Goal: Navigation & Orientation: Find specific page/section

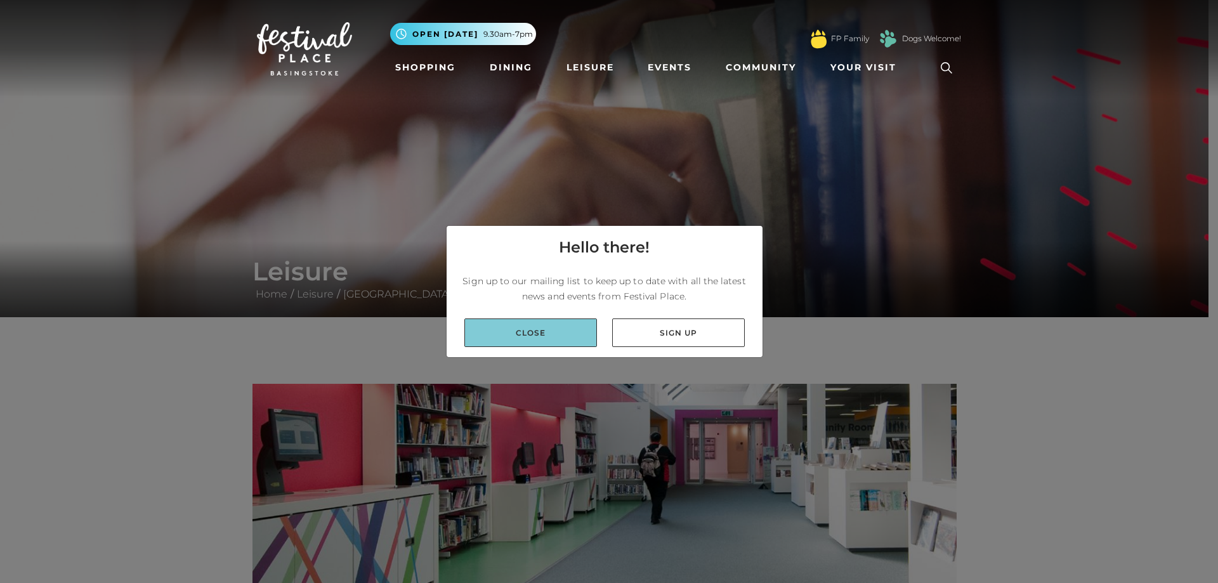
click at [578, 327] on link "Close" at bounding box center [530, 333] width 133 height 29
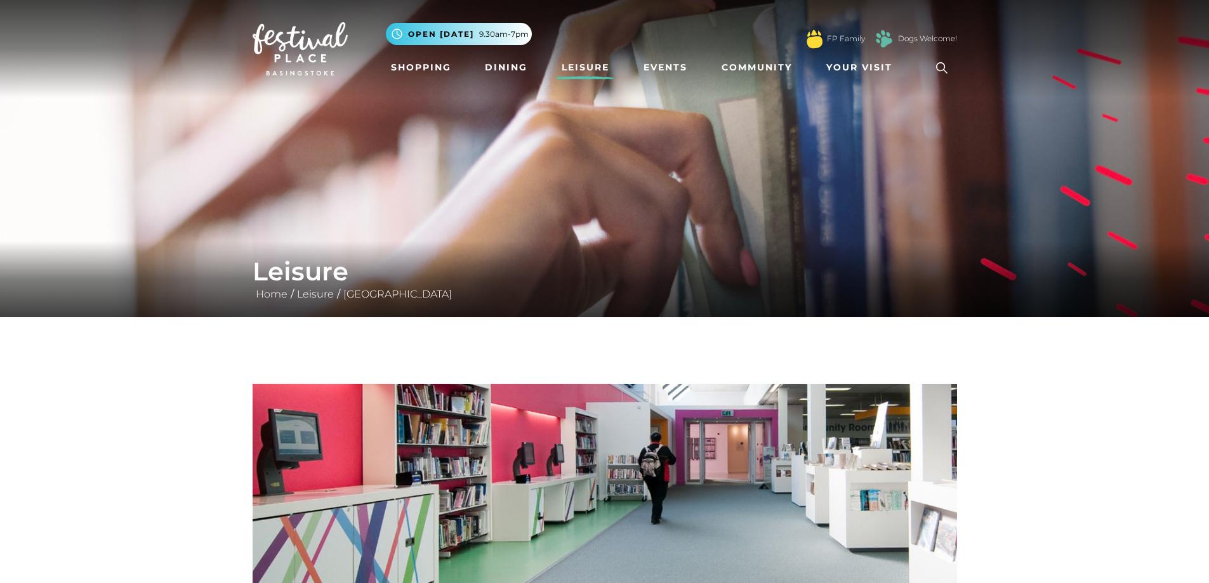
click at [591, 63] on link "Leisure" at bounding box center [586, 67] width 58 height 23
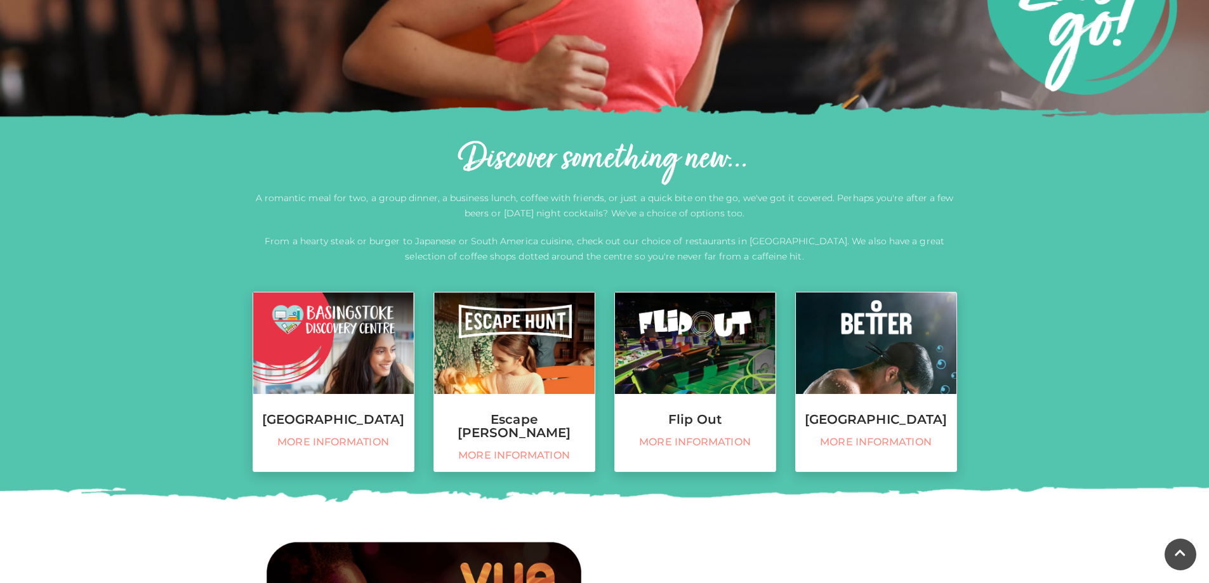
scroll to position [444, 0]
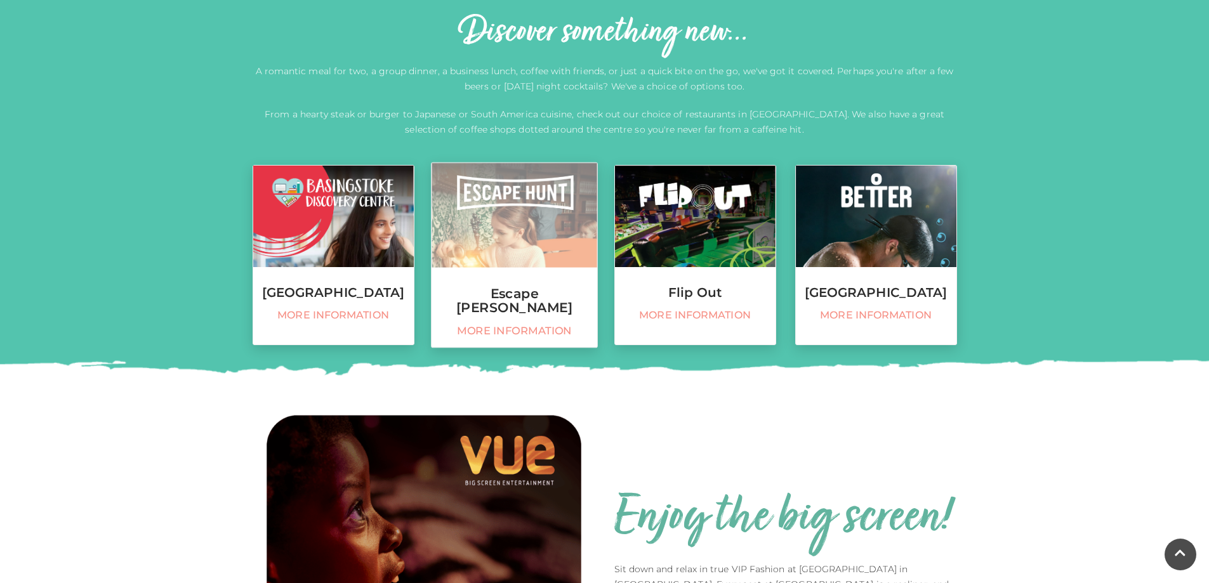
click at [518, 324] on span "More information" at bounding box center [514, 330] width 152 height 13
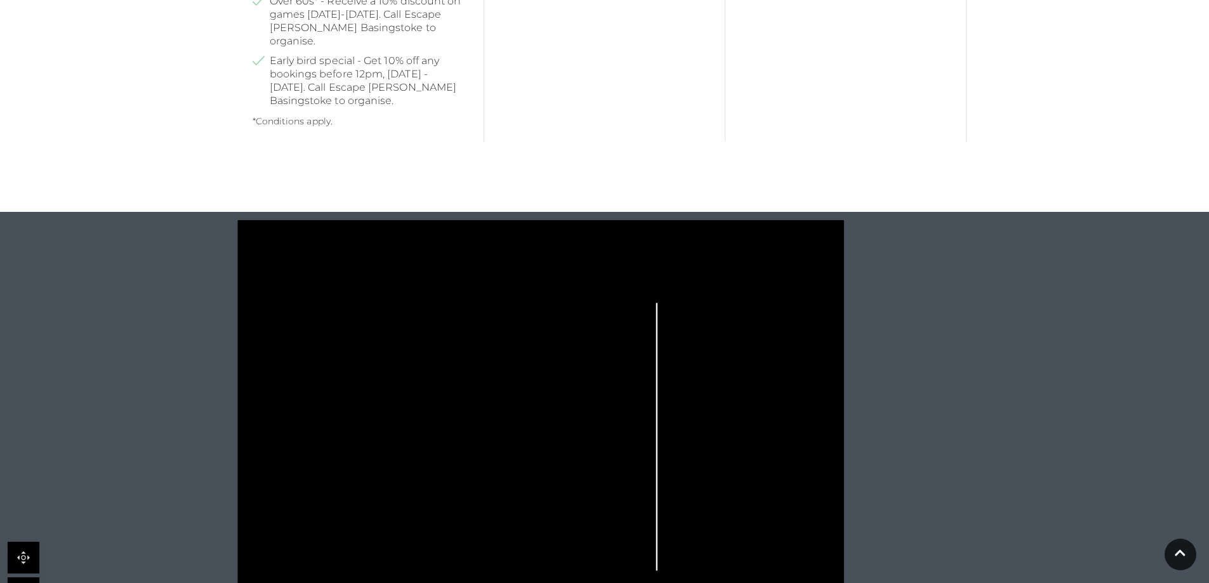
scroll to position [1079, 0]
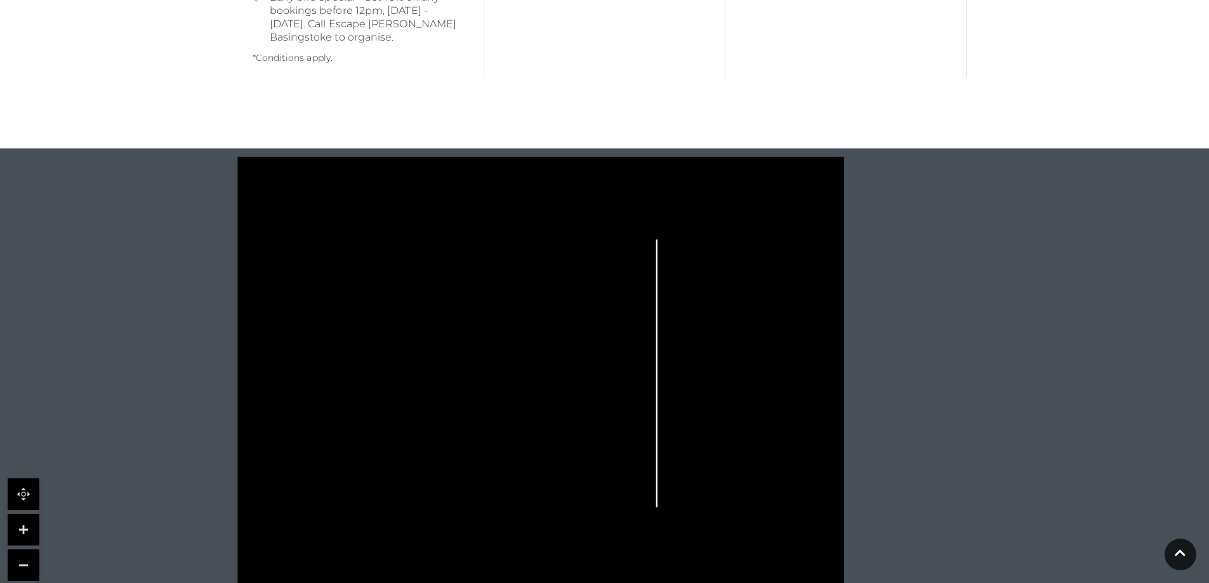
click at [391, 353] on rect at bounding box center [393, 356] width 6 height 6
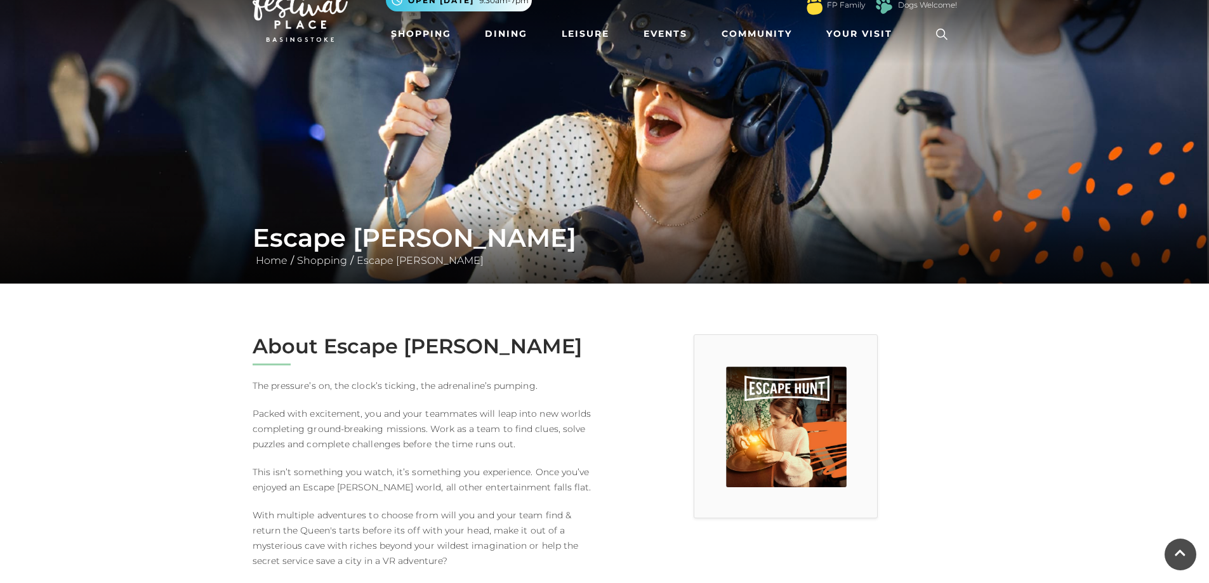
scroll to position [0, 0]
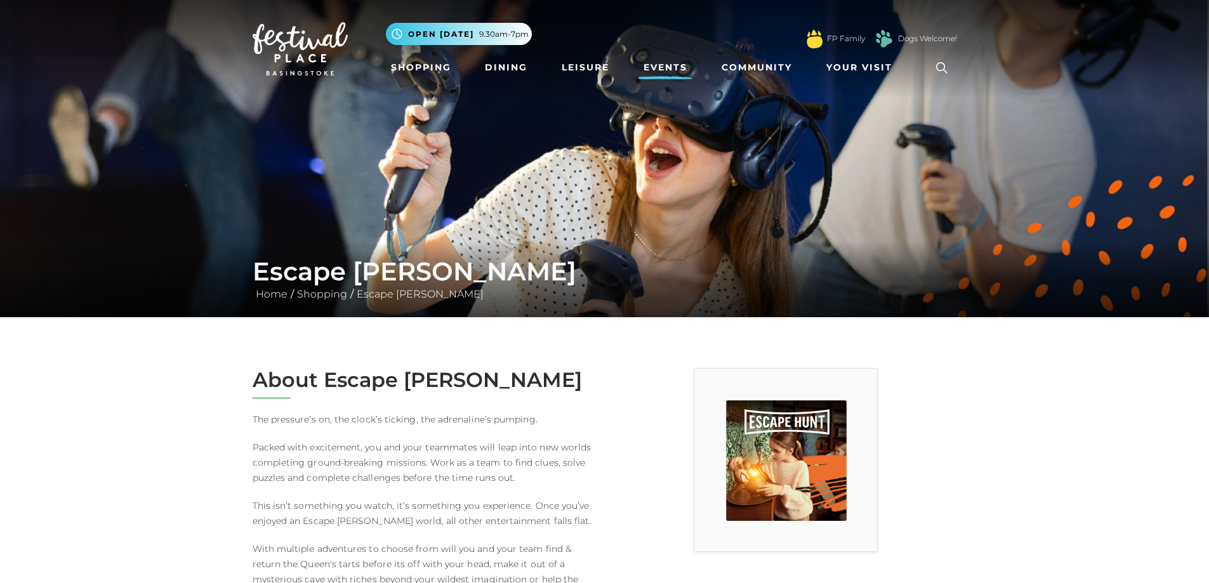
click at [652, 64] on link "Events" at bounding box center [665, 67] width 54 height 23
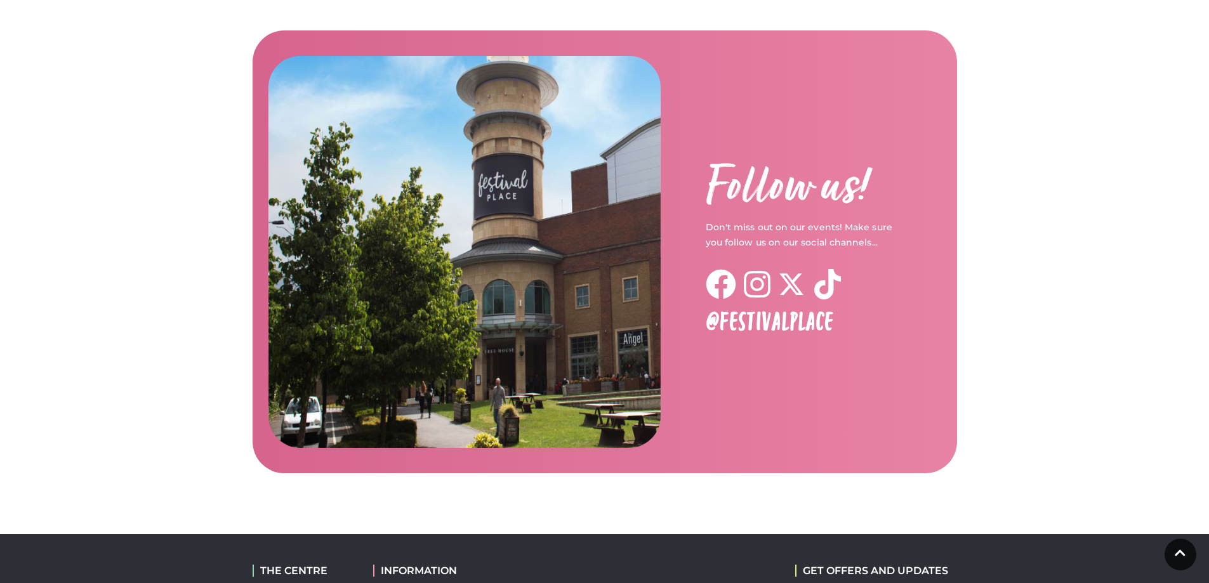
scroll to position [1649, 0]
